Goal: Task Accomplishment & Management: Manage account settings

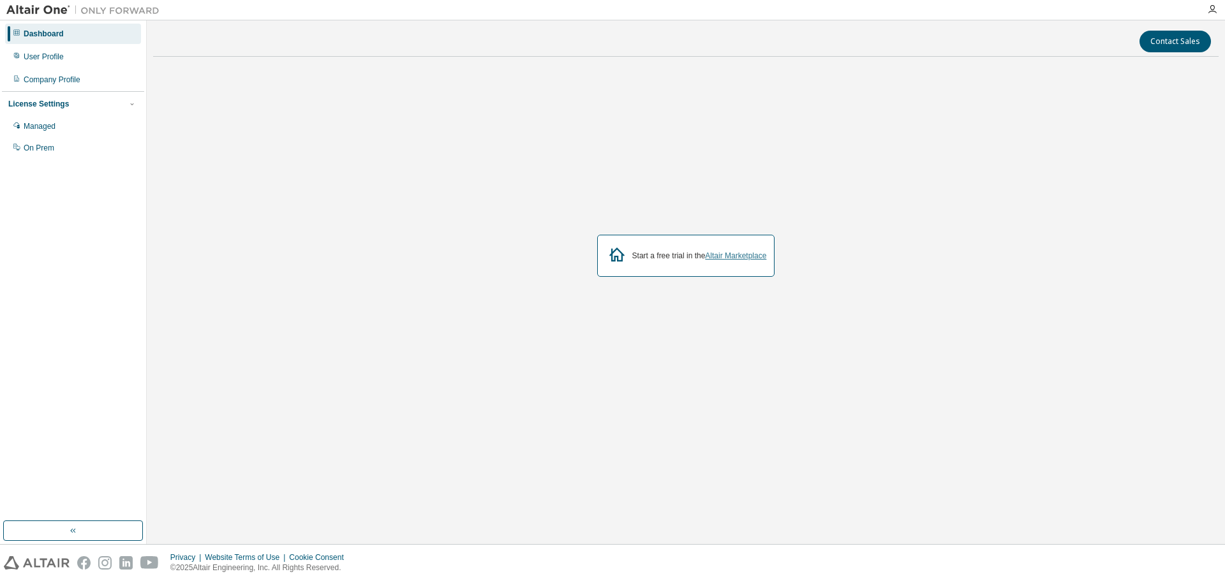
click at [737, 257] on link "Altair Marketplace" at bounding box center [735, 255] width 61 height 9
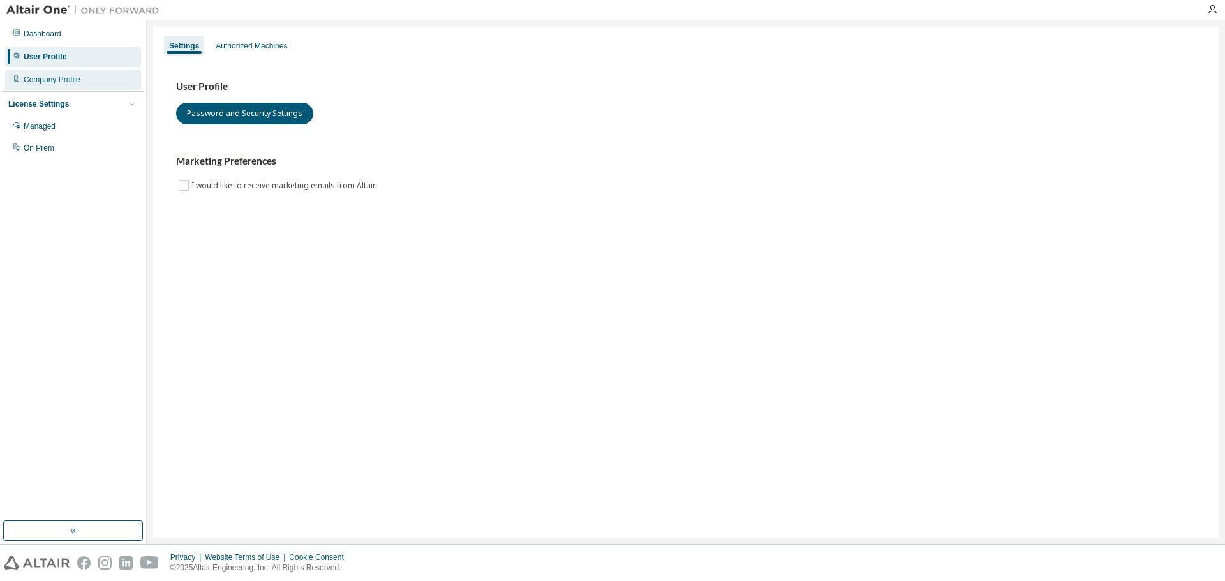
click at [72, 88] on div "Company Profile" at bounding box center [73, 80] width 136 height 20
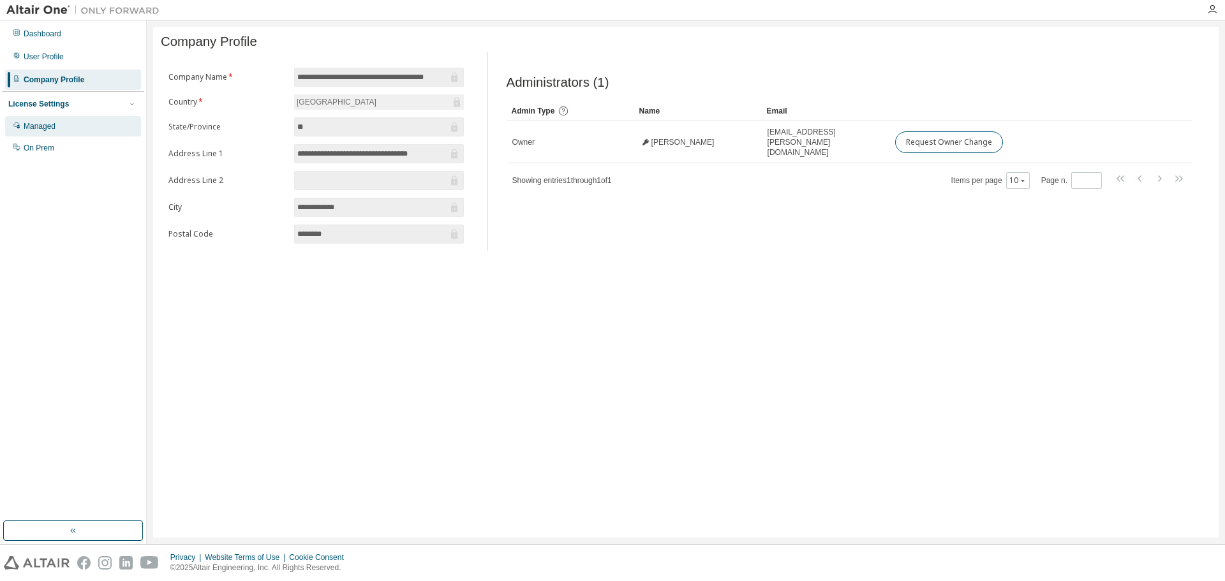
click at [64, 128] on div "Managed" at bounding box center [73, 126] width 136 height 20
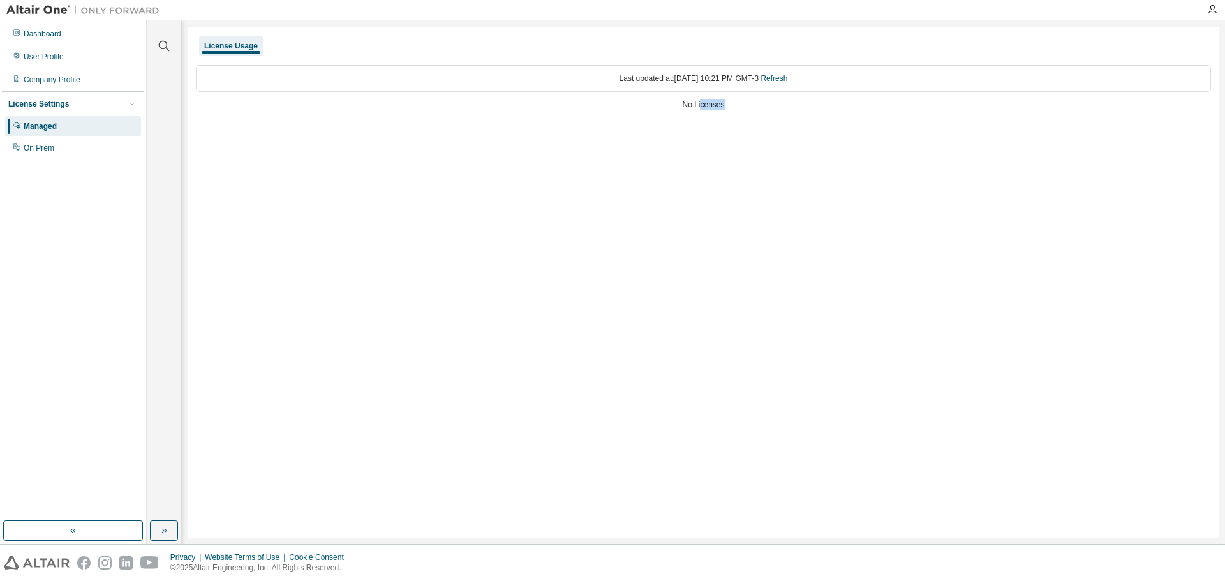
drag, startPoint x: 701, startPoint y: 105, endPoint x: 743, endPoint y: 109, distance: 42.3
click at [743, 109] on div "No Licenses" at bounding box center [703, 105] width 1015 height 10
drag, startPoint x: 708, startPoint y: 78, endPoint x: 701, endPoint y: 79, distance: 7.1
click at [701, 79] on div "Last updated at: Mon 2025-09-01 10:21 PM GMT-3 Refresh" at bounding box center [703, 78] width 1015 height 27
click at [787, 77] on link "Refresh" at bounding box center [774, 78] width 27 height 9
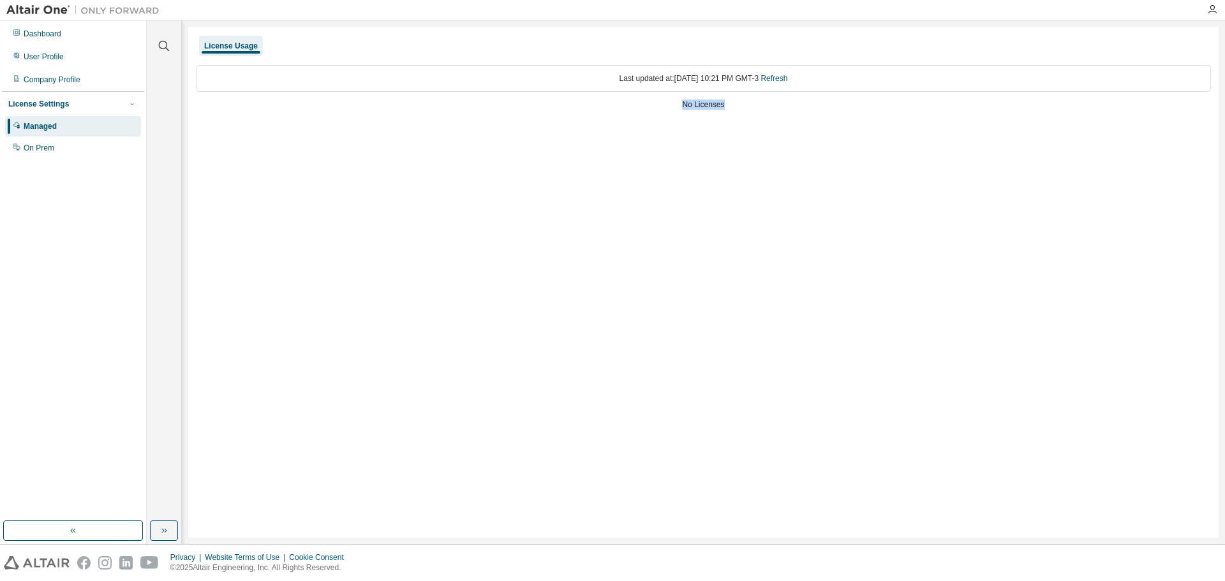
drag, startPoint x: 674, startPoint y: 104, endPoint x: 756, endPoint y: 103, distance: 82.3
click at [756, 103] on div "No Licenses" at bounding box center [703, 105] width 1015 height 10
click at [103, 146] on div "On Prem" at bounding box center [73, 148] width 136 height 20
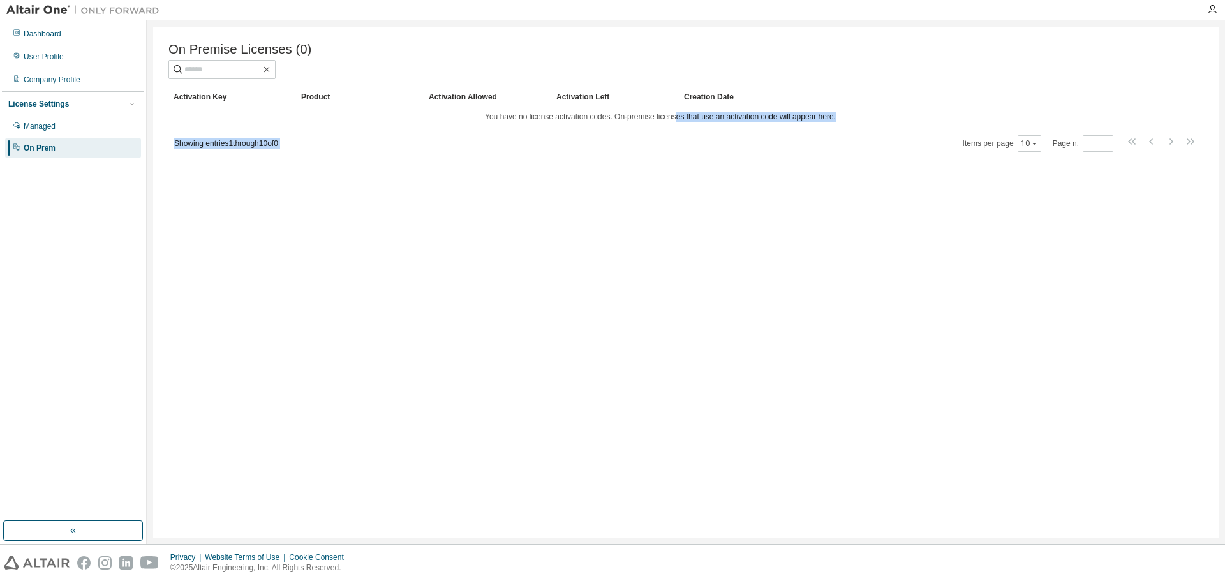
drag, startPoint x: 682, startPoint y: 126, endPoint x: 768, endPoint y: 133, distance: 85.7
click at [768, 133] on div "Activation Key Product Activation Allowed Activation Left Creation Date You hav…" at bounding box center [685, 120] width 1035 height 66
click at [682, 165] on div "On Premise Licenses (0) Clear Load Save Save As Field Operator Value Select fil…" at bounding box center [686, 282] width 1066 height 511
drag, startPoint x: 682, startPoint y: 165, endPoint x: 671, endPoint y: 169, distance: 11.5
click at [678, 167] on div "On Premise Licenses (0) Clear Load Save Save As Field Operator Value Select fil…" at bounding box center [686, 282] width 1066 height 511
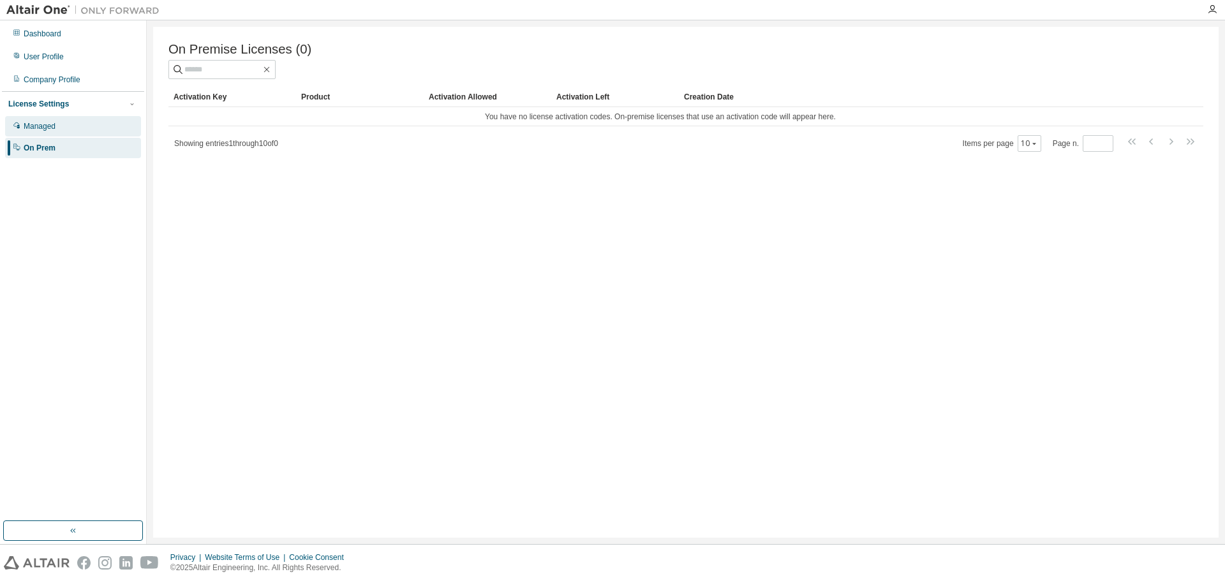
click at [97, 132] on div "Managed" at bounding box center [73, 126] width 136 height 20
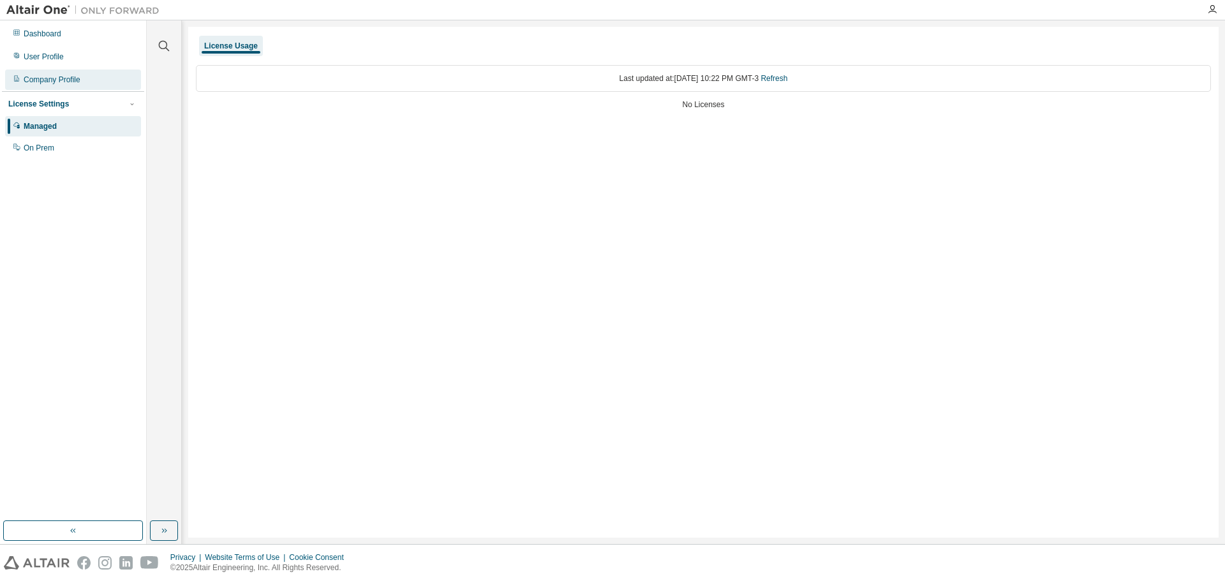
click at [112, 87] on div "Company Profile" at bounding box center [73, 80] width 136 height 20
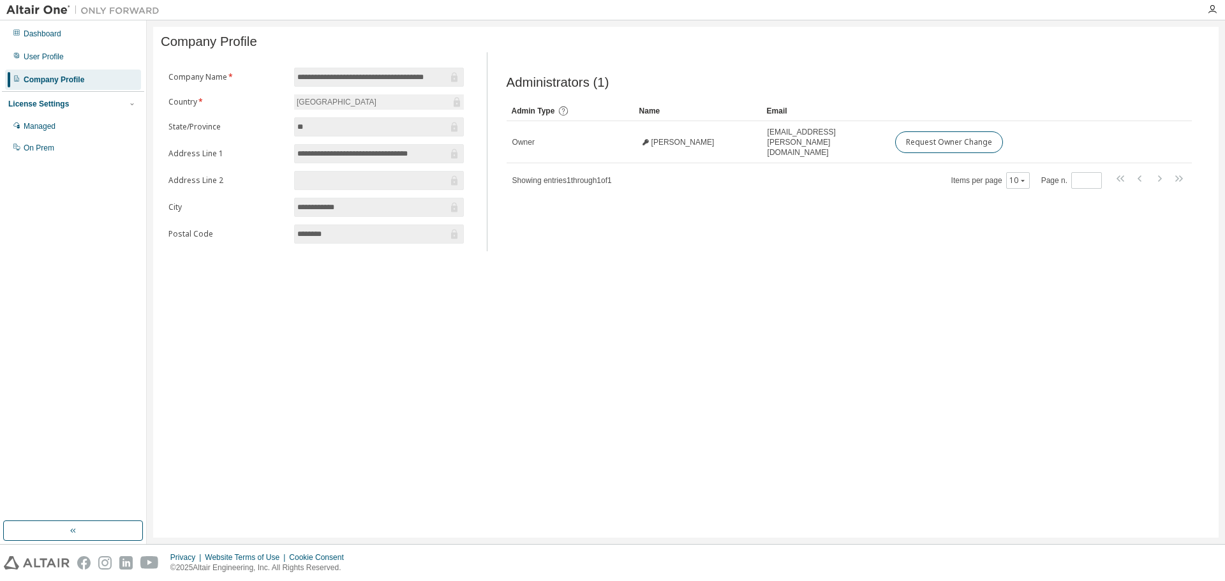
click at [59, 11] on img at bounding box center [86, 10] width 160 height 13
click at [66, 33] on div "Dashboard" at bounding box center [73, 34] width 136 height 20
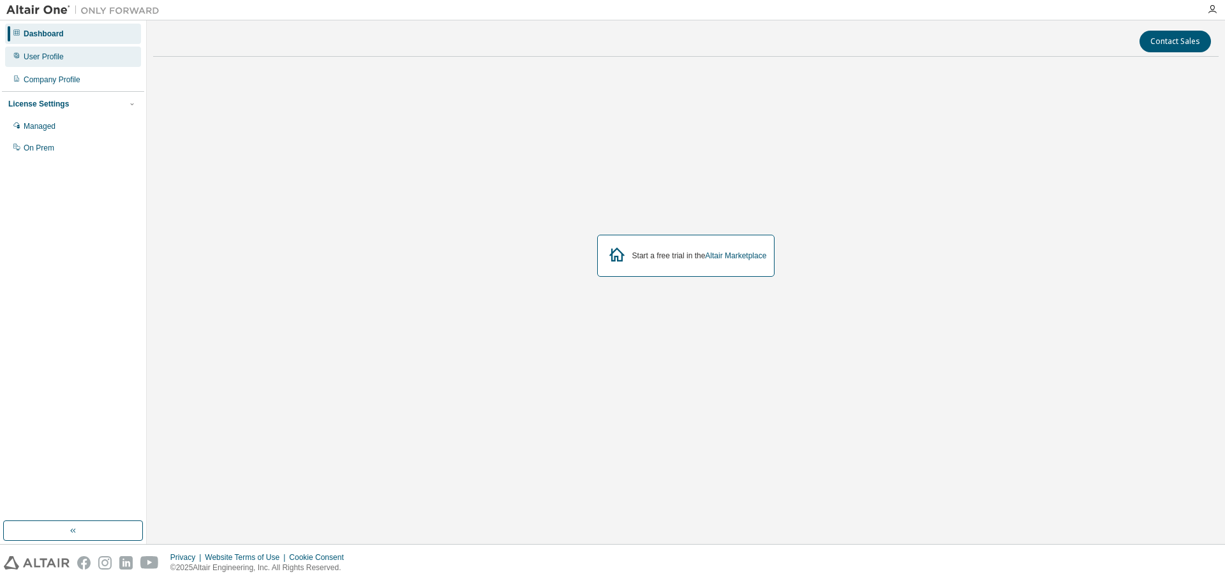
click at [59, 54] on div "User Profile" at bounding box center [44, 57] width 40 height 10
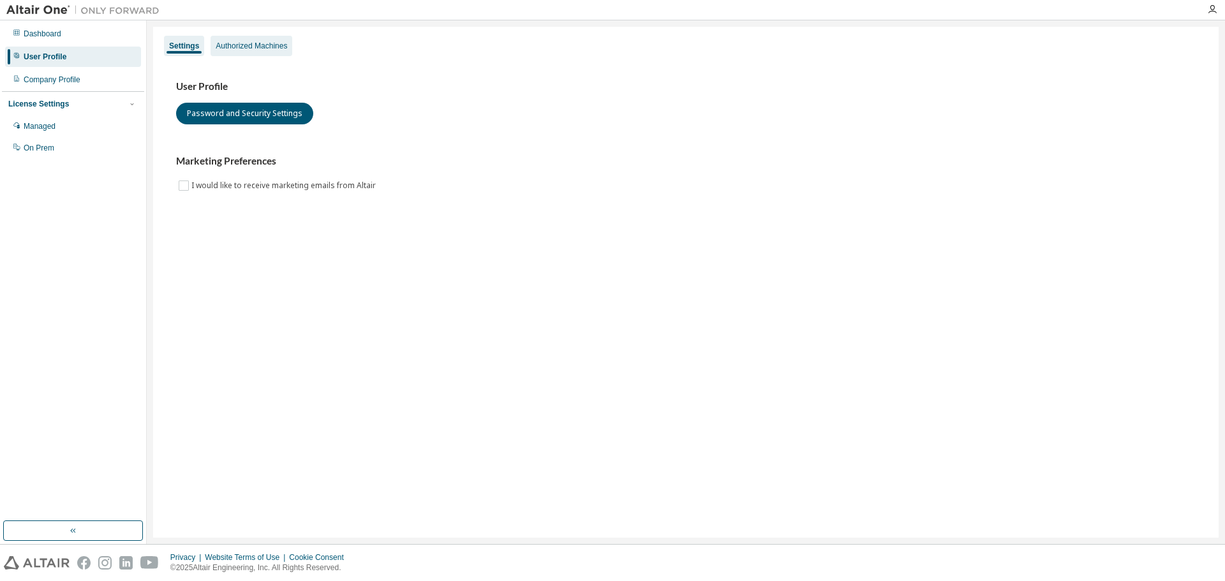
click at [255, 49] on div "Authorized Machines" at bounding box center [251, 46] width 71 height 10
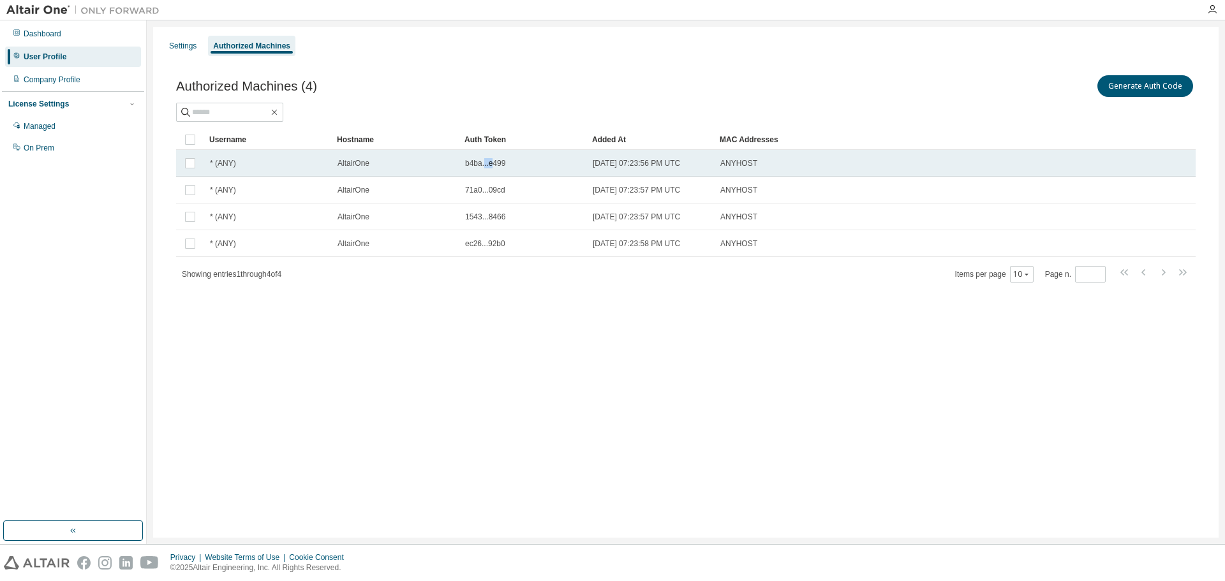
drag, startPoint x: 486, startPoint y: 161, endPoint x: 496, endPoint y: 169, distance: 12.3
click at [496, 169] on td "b4ba...e499" at bounding box center [523, 163] width 128 height 27
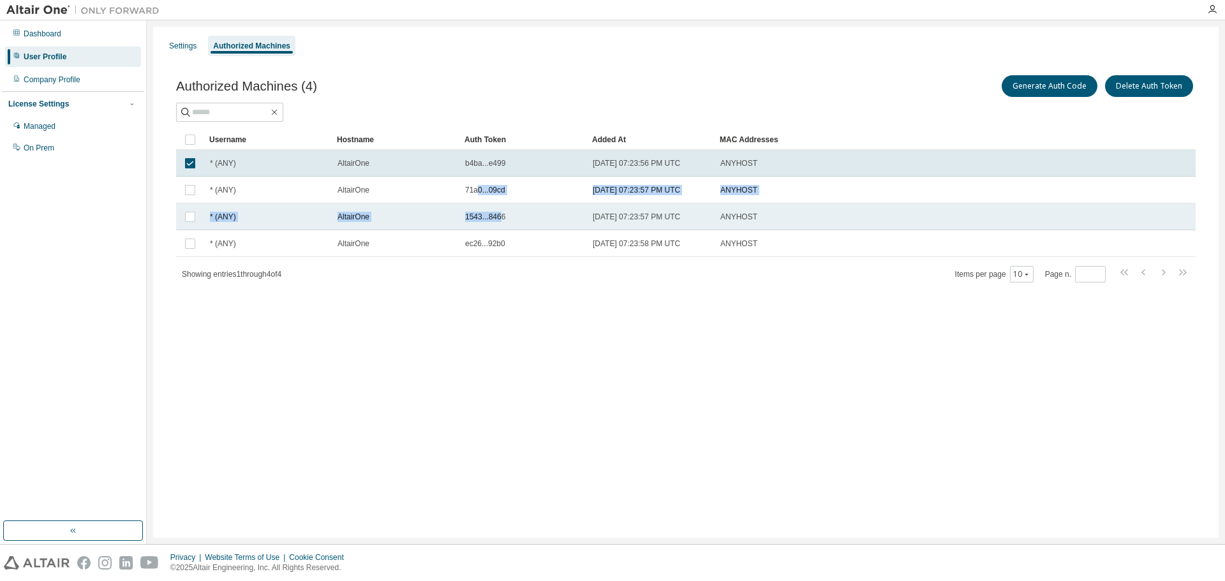
click at [501, 216] on tbody "* (ANY) AltairOne b4ba...e499 2025-08-28 07:23:56 PM UTC ANYHOST * (ANY) Altair…" at bounding box center [686, 203] width 1020 height 107
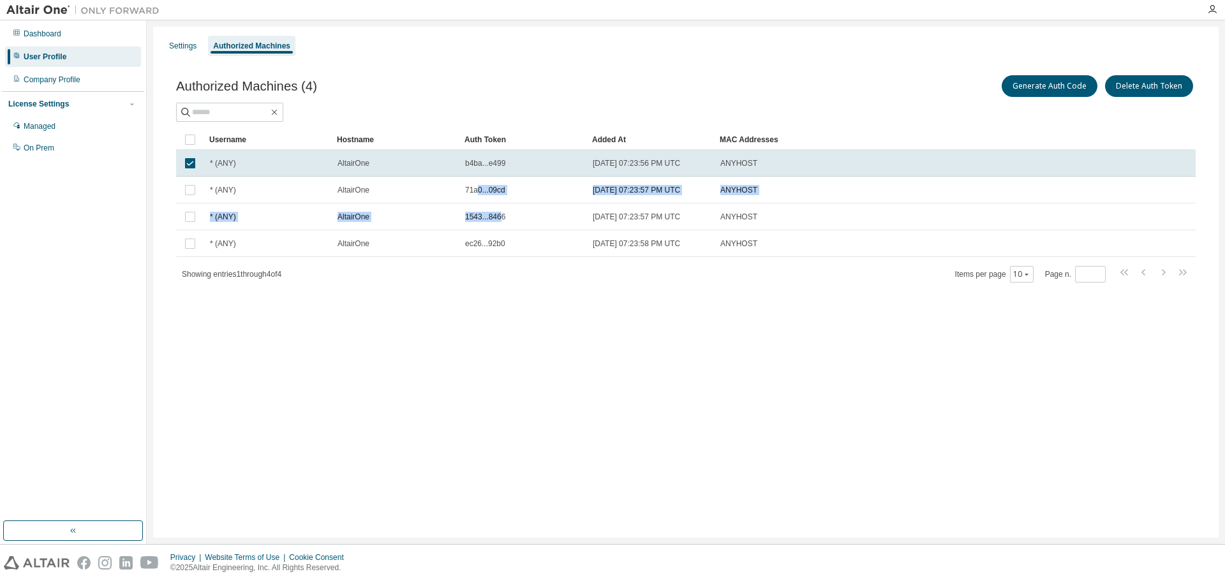
click at [47, 11] on img at bounding box center [86, 10] width 160 height 13
click at [37, 565] on img at bounding box center [37, 562] width 66 height 13
